Goal: Find specific page/section: Find specific page/section

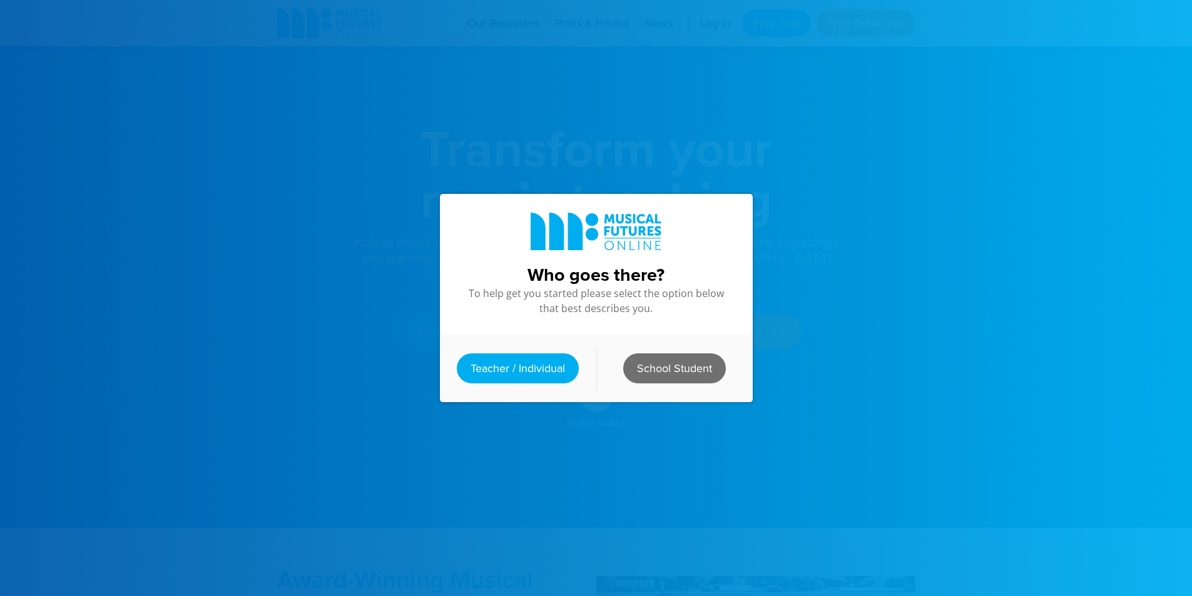
click at [667, 363] on link "School Student" at bounding box center [674, 369] width 103 height 30
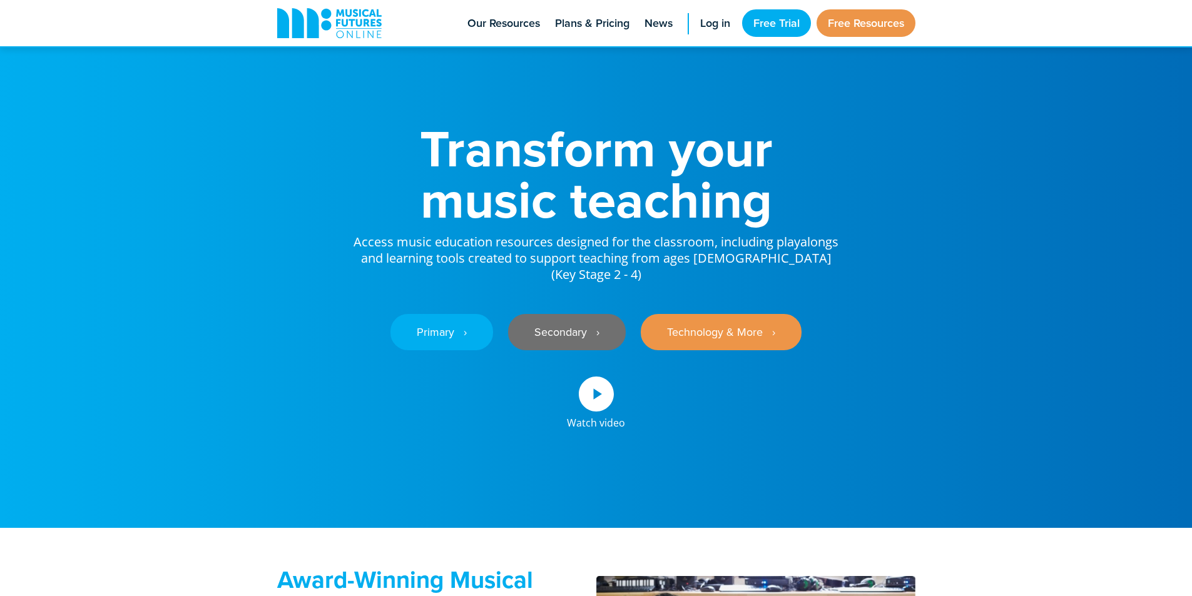
click at [589, 341] on link "Secondary ‎‏‏‎ ‎ ›" at bounding box center [567, 332] width 118 height 36
